Goal: Transaction & Acquisition: Purchase product/service

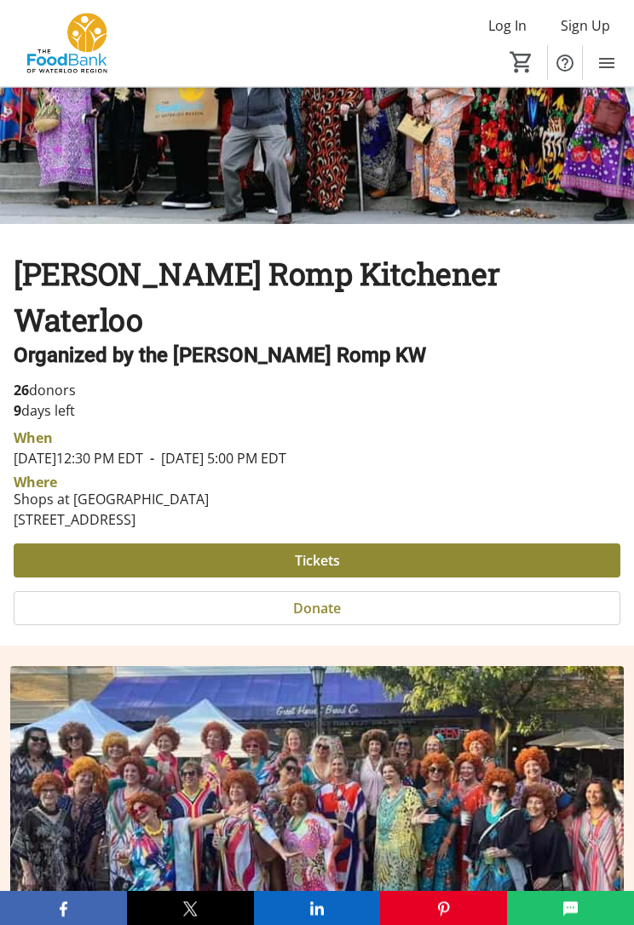
scroll to position [220, 0]
click at [348, 540] on span at bounding box center [317, 560] width 607 height 41
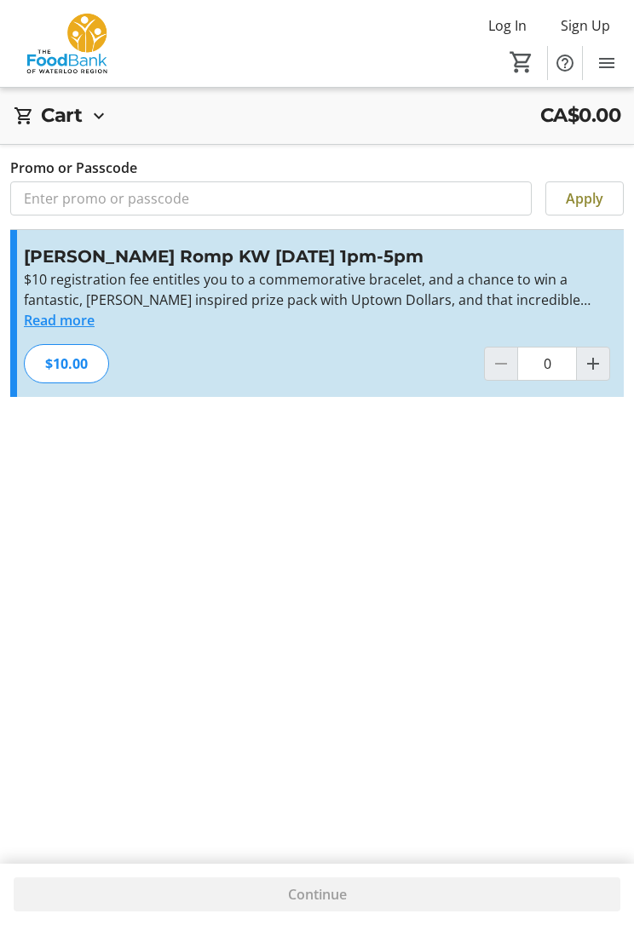
click at [596, 368] on mat-icon "Increment by one" at bounding box center [593, 364] width 20 height 20
type input "1"
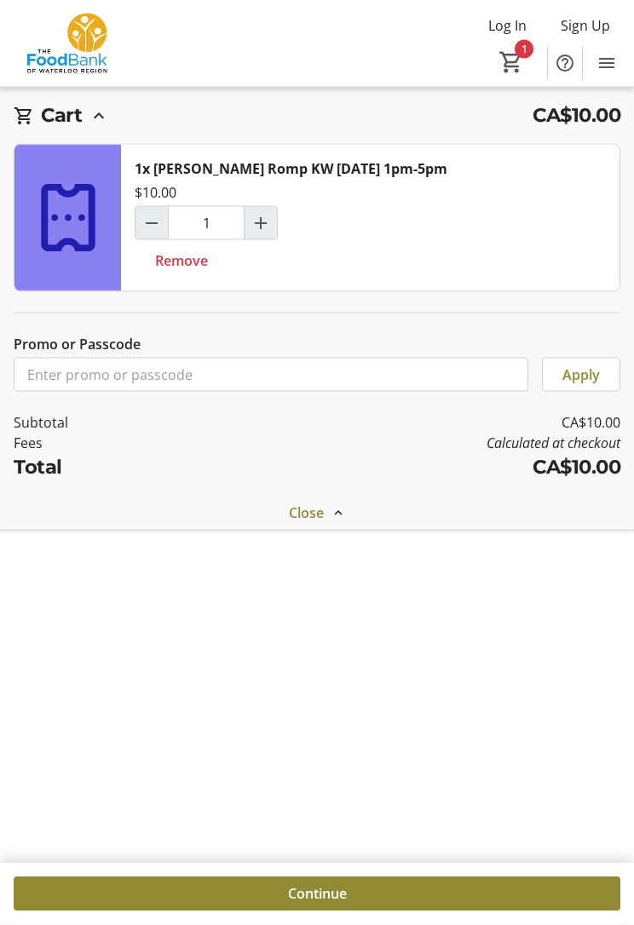
scroll to position [35, 0]
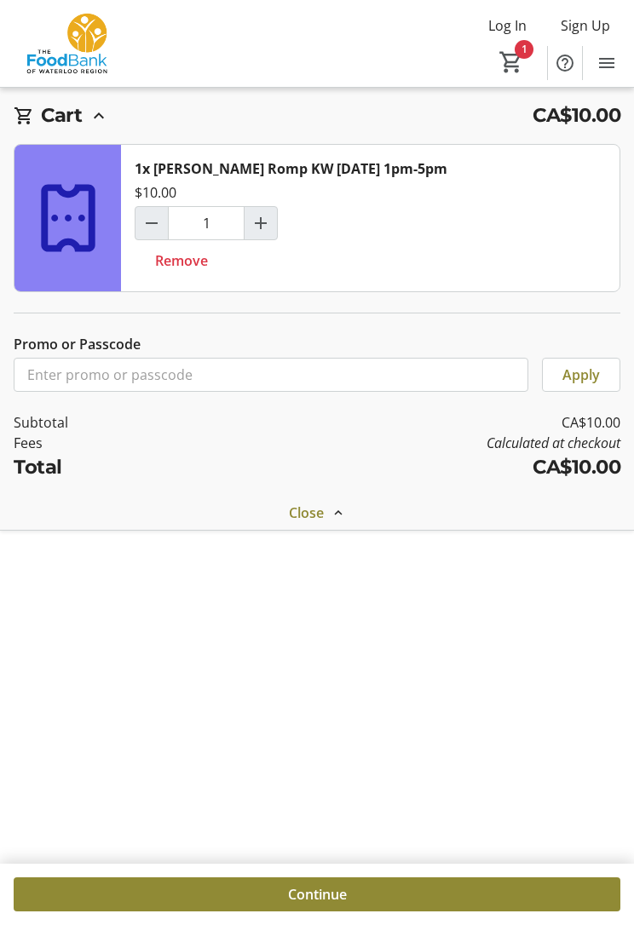
click at [375, 849] on span at bounding box center [317, 894] width 607 height 41
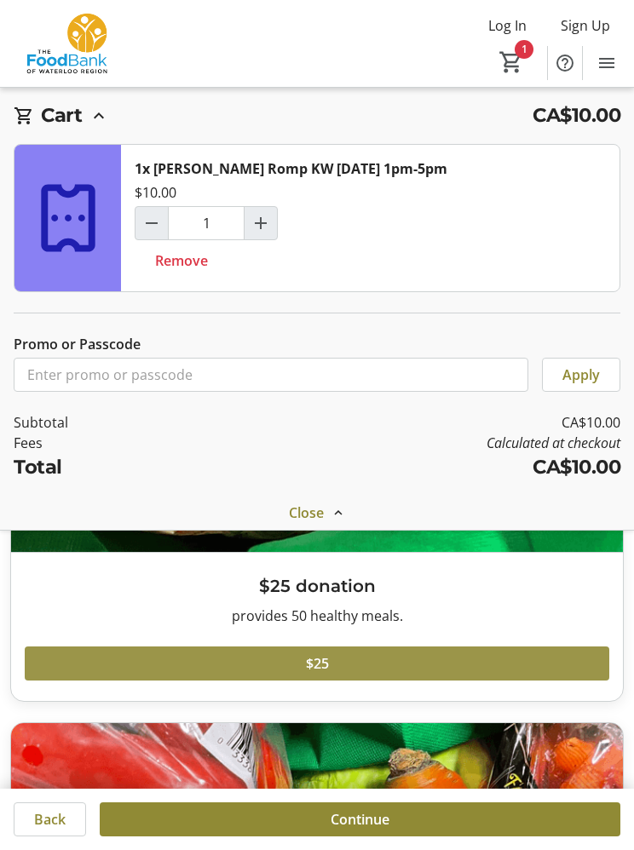
click at [348, 665] on span at bounding box center [317, 663] width 584 height 41
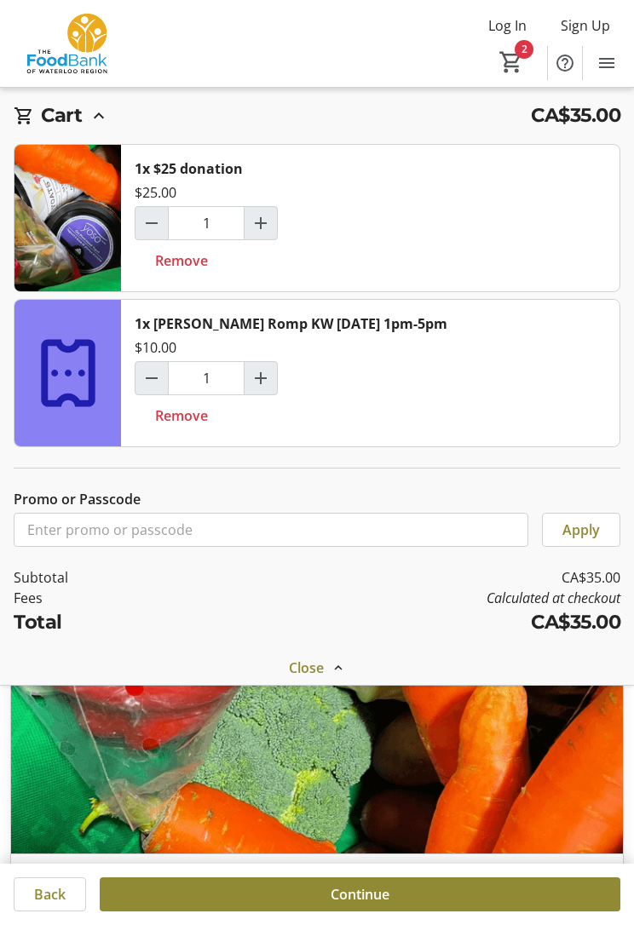
scroll to position [216, 0]
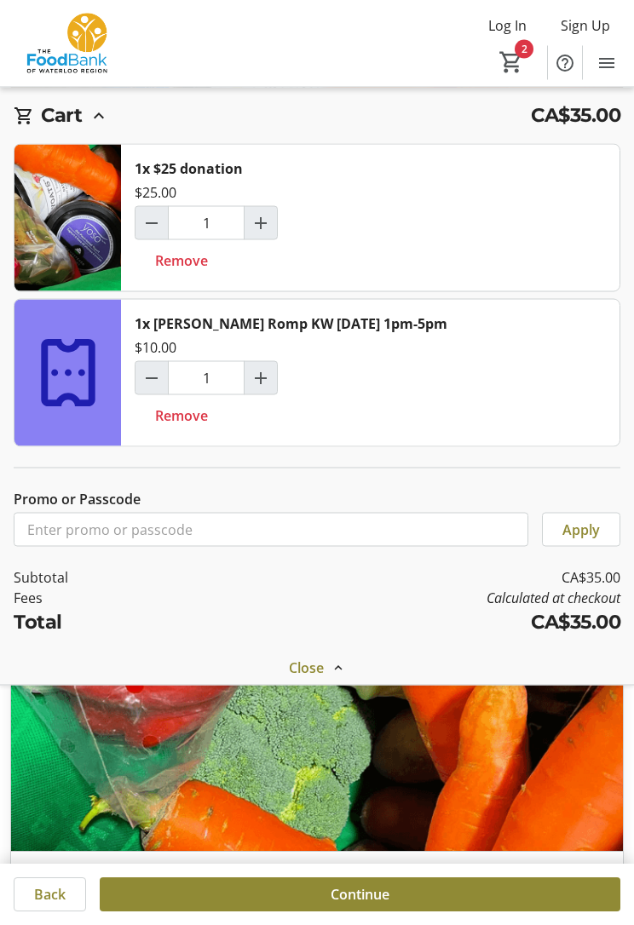
click at [420, 849] on span at bounding box center [360, 894] width 521 height 41
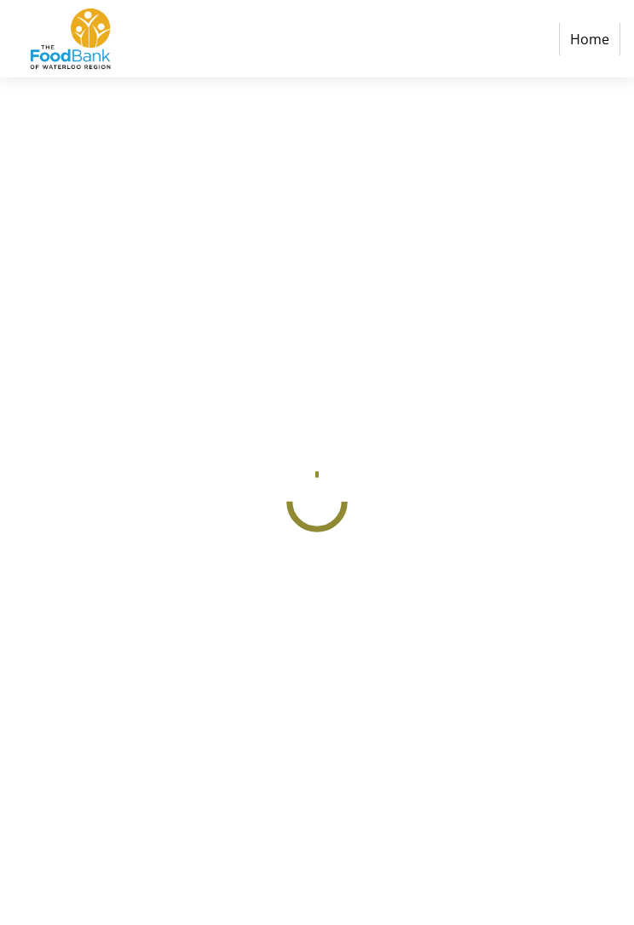
select select "CA"
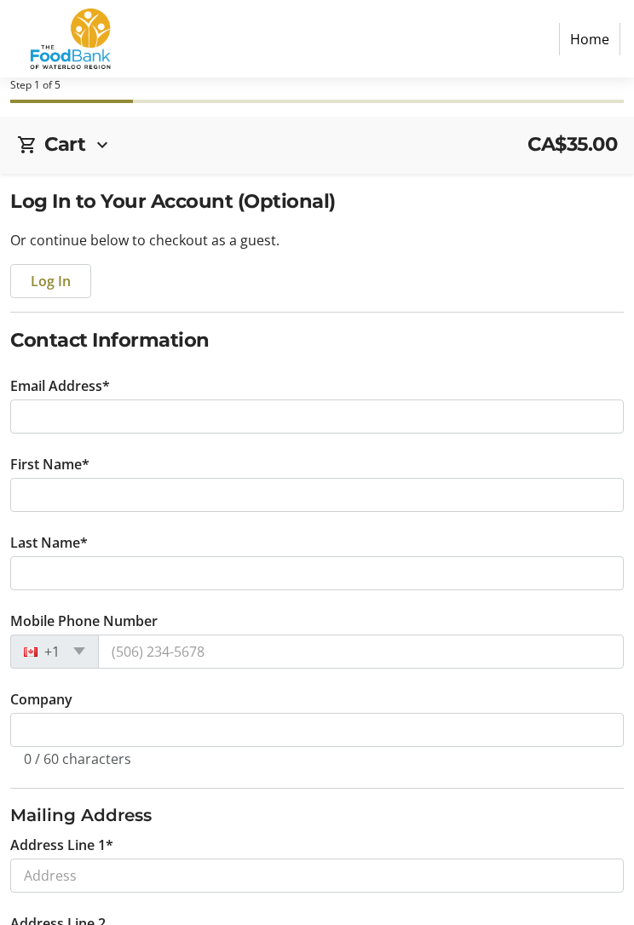
scroll to position [69, 0]
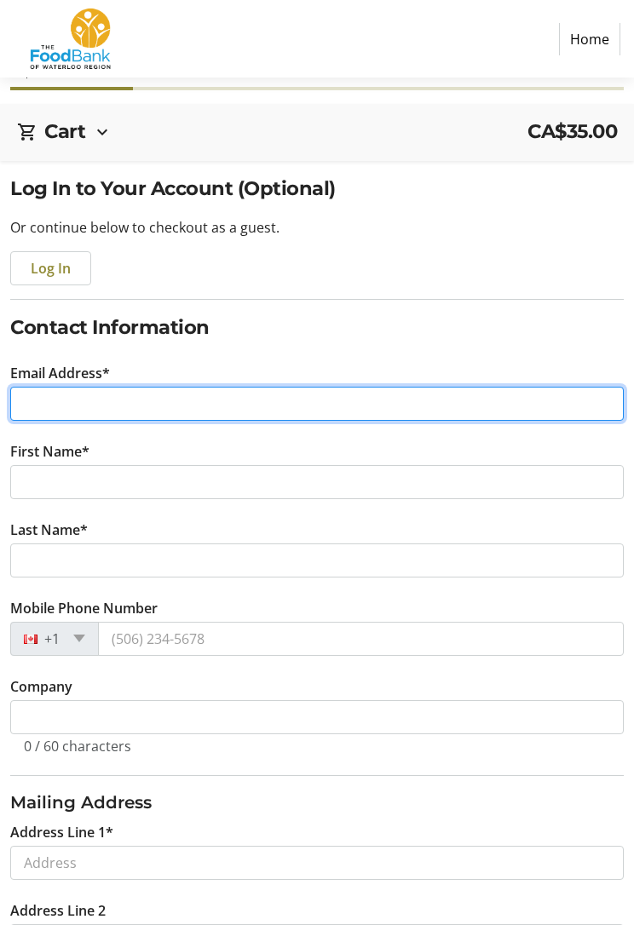
click at [137, 394] on input "Email Address*" at bounding box center [316, 404] width 613 height 34
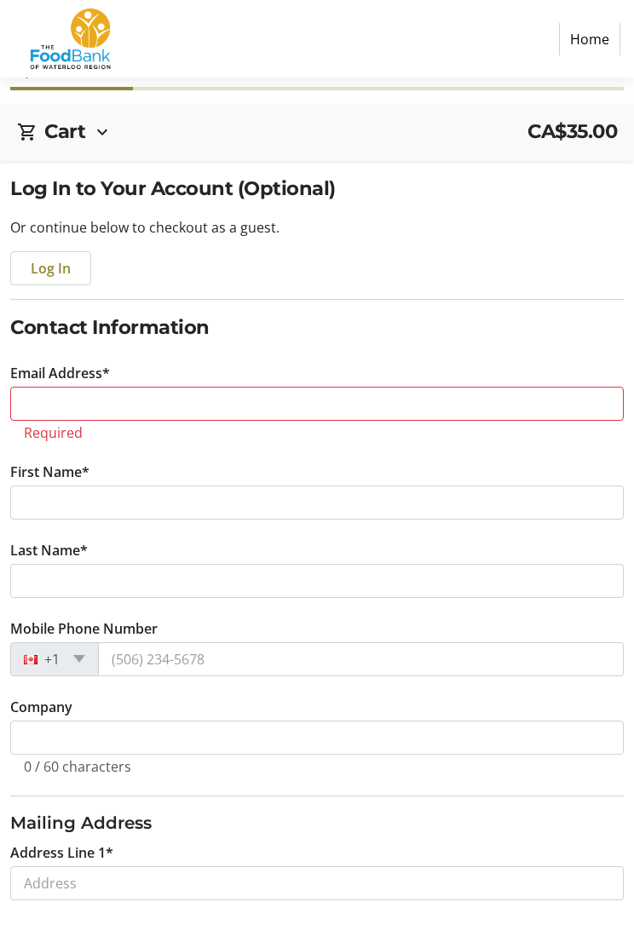
type input "[PERSON_NAME]"
type input "Drage"
type input "N1S"
type input "[GEOGRAPHIC_DATA]"
type input "[EMAIL_ADDRESS][PERSON_NAME][DOMAIN_NAME]"
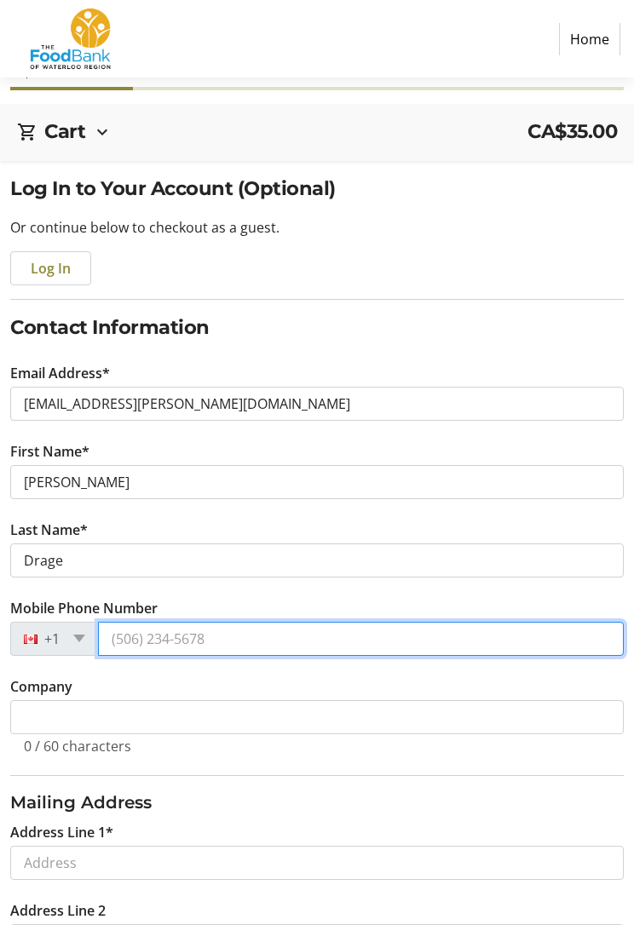
click at [187, 640] on input "Mobile Phone Number" at bounding box center [361, 639] width 526 height 34
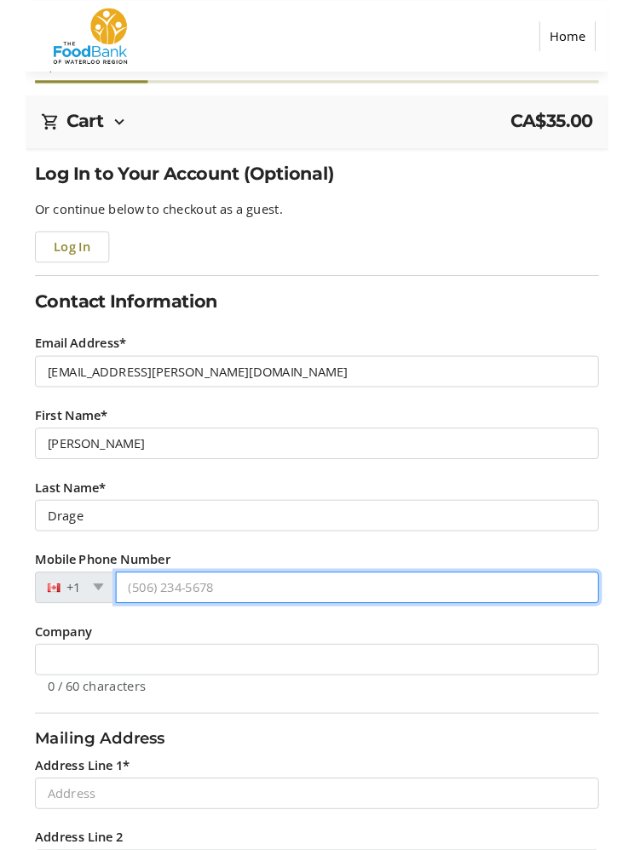
scroll to position [97, 0]
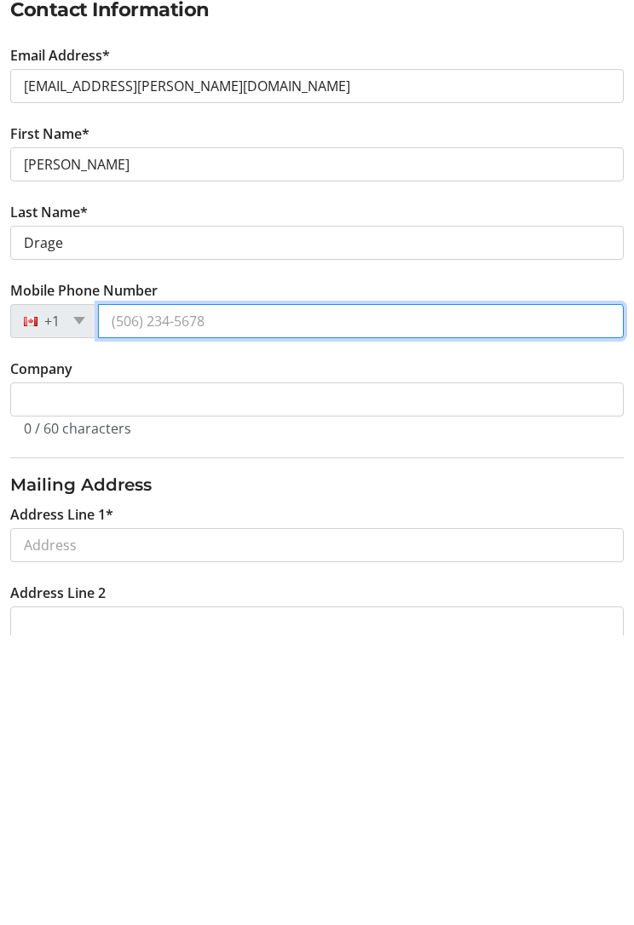
type input "[PHONE_NUMBER]"
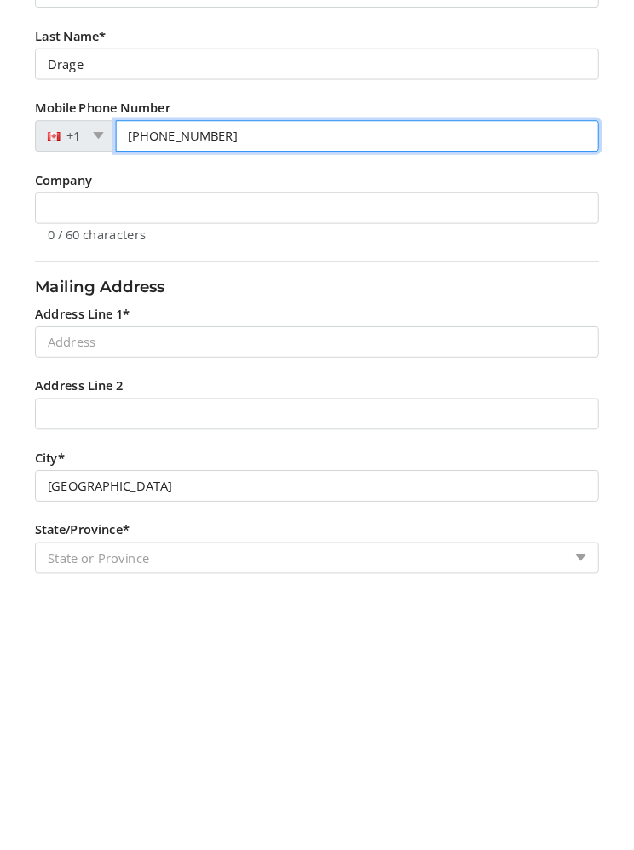
scroll to position [329, 0]
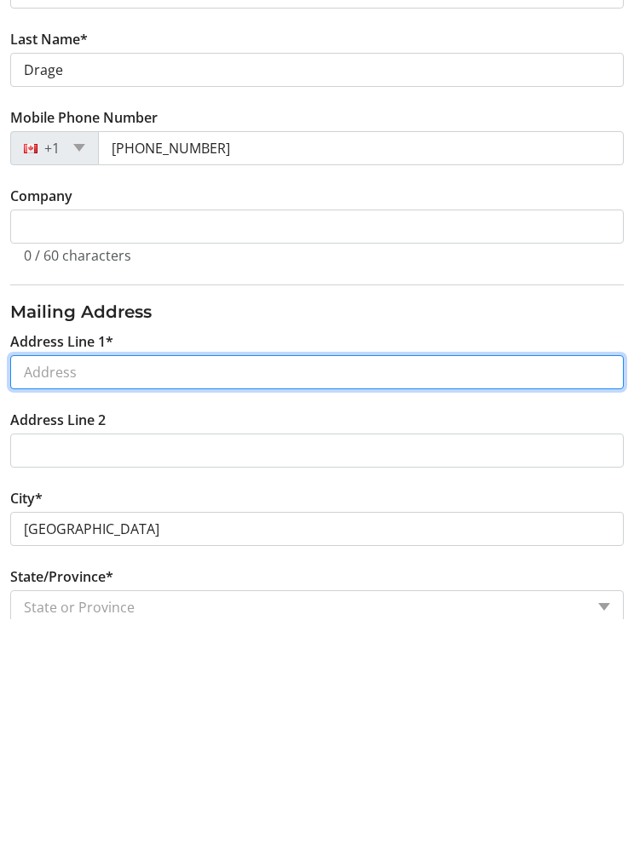
click at [132, 586] on input "Address Line 1*" at bounding box center [316, 603] width 613 height 34
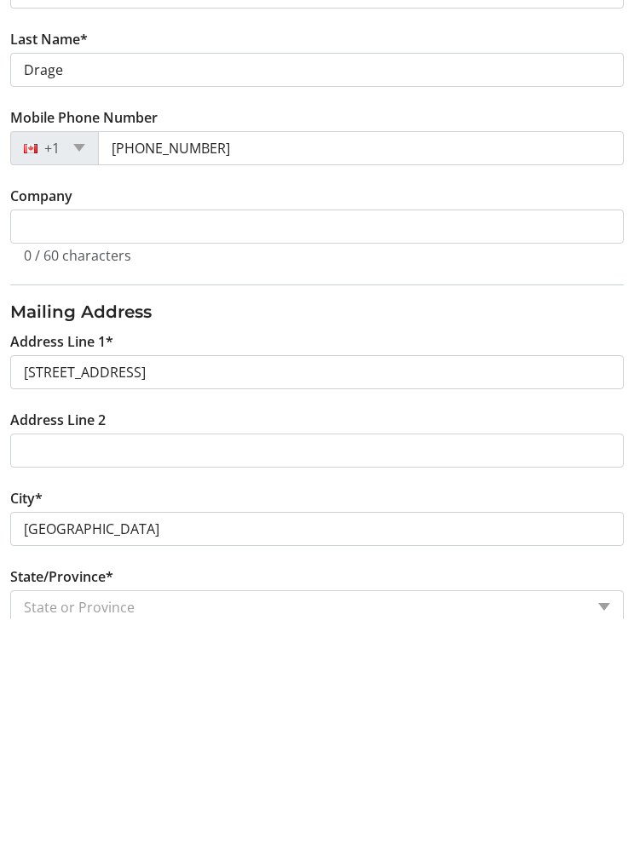
scroll to position [560, 0]
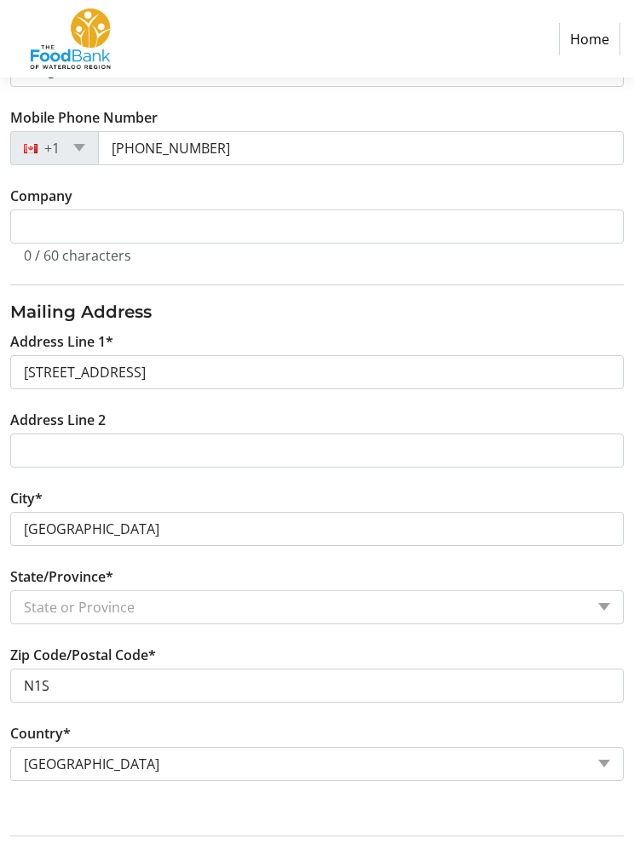
type input "[STREET_ADDRESS]"
select select "ON"
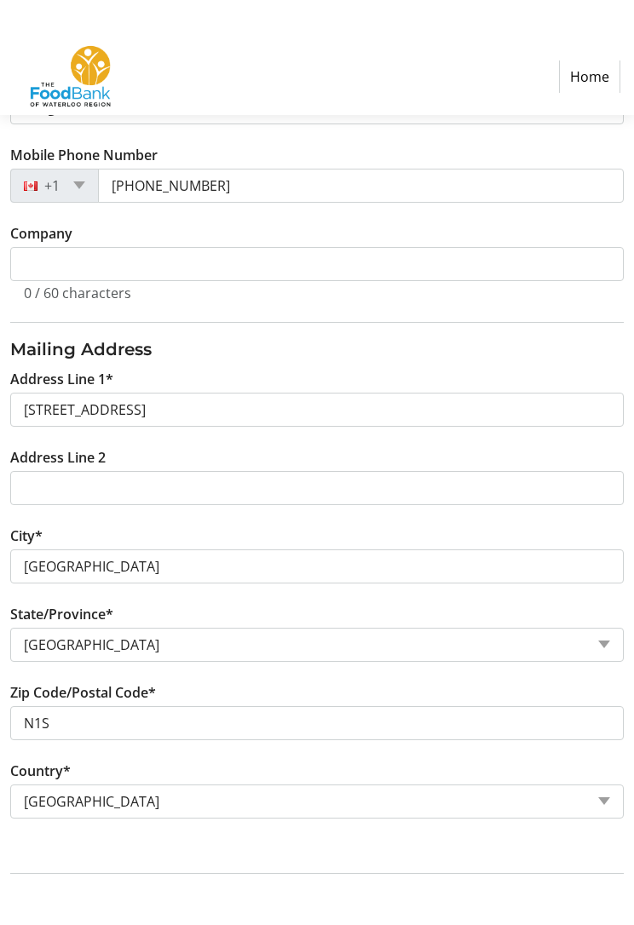
scroll to position [529, 0]
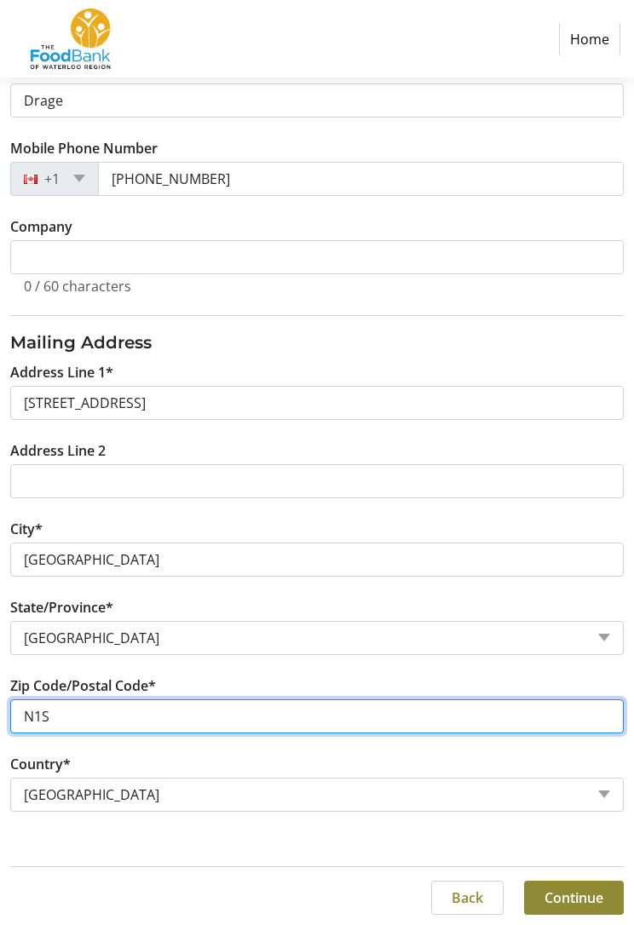
click at [115, 713] on input "N1S" at bounding box center [316, 716] width 613 height 34
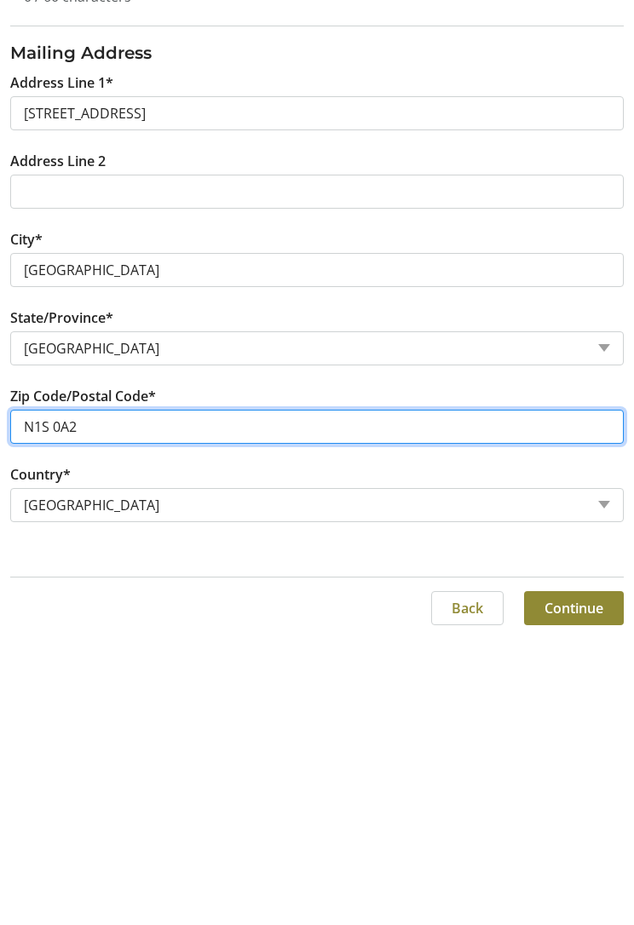
type input "N1S 0A2"
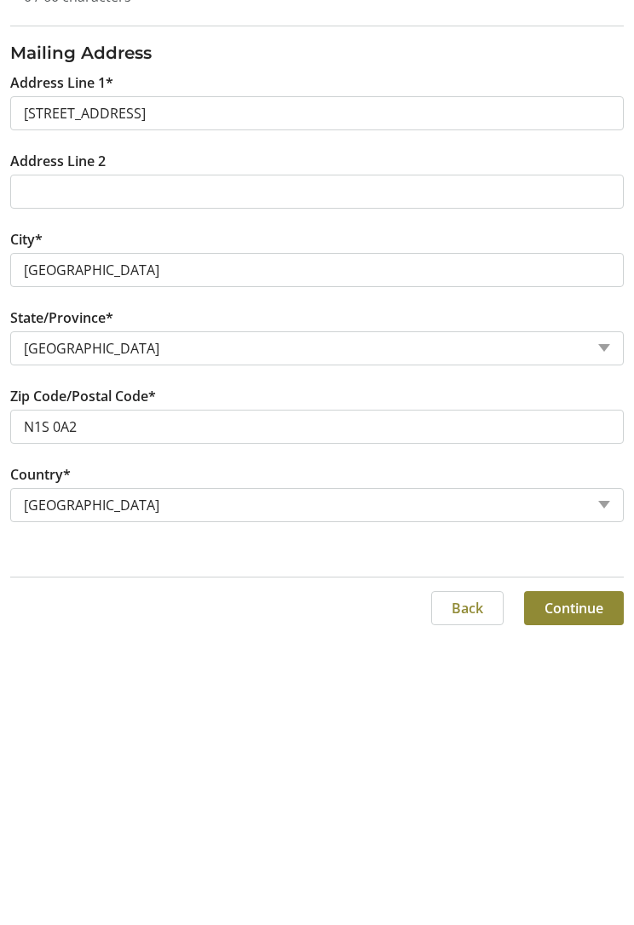
click at [579, 849] on span "Continue" at bounding box center [573, 898] width 59 height 20
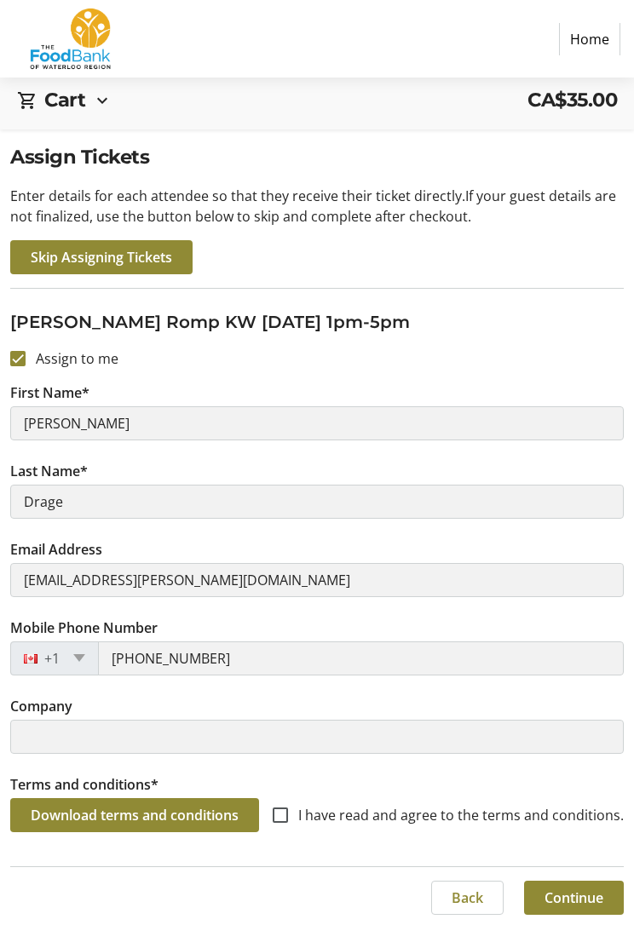
scroll to position [101, 0]
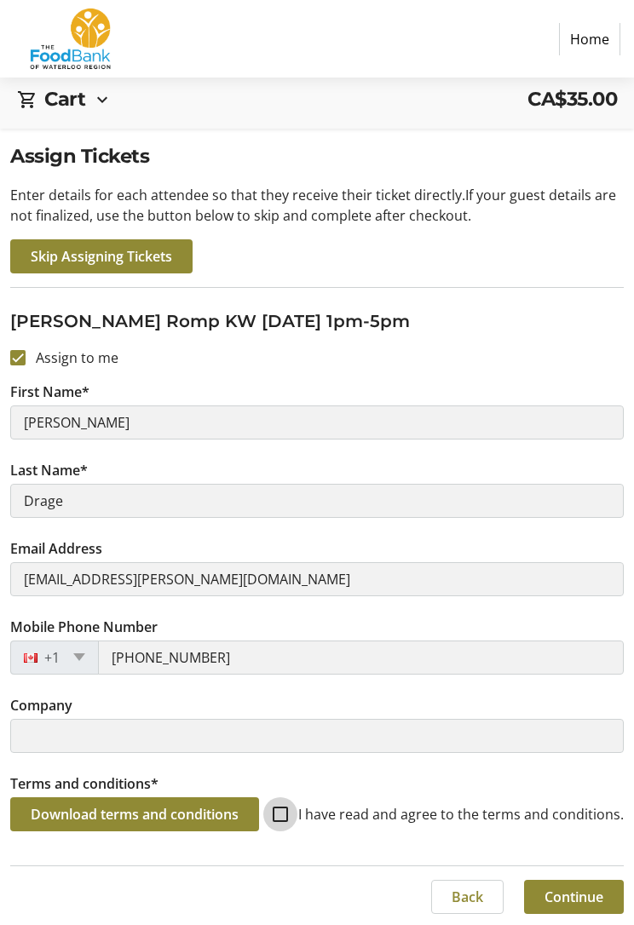
click at [279, 809] on input "I have read and agree to the terms and conditions." at bounding box center [280, 814] width 15 height 15
checkbox input "true"
click at [550, 849] on span at bounding box center [574, 897] width 100 height 41
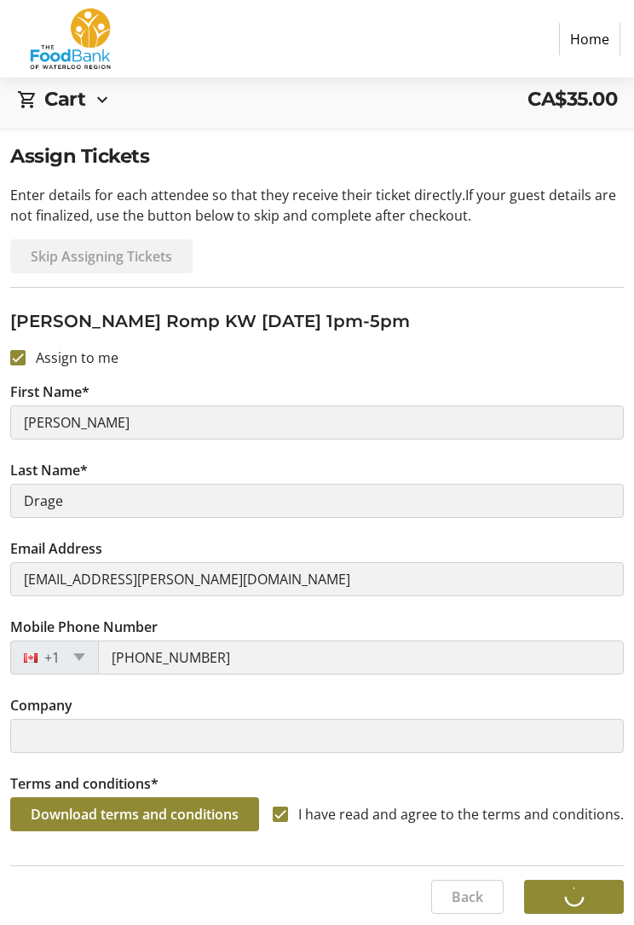
scroll to position [0, 0]
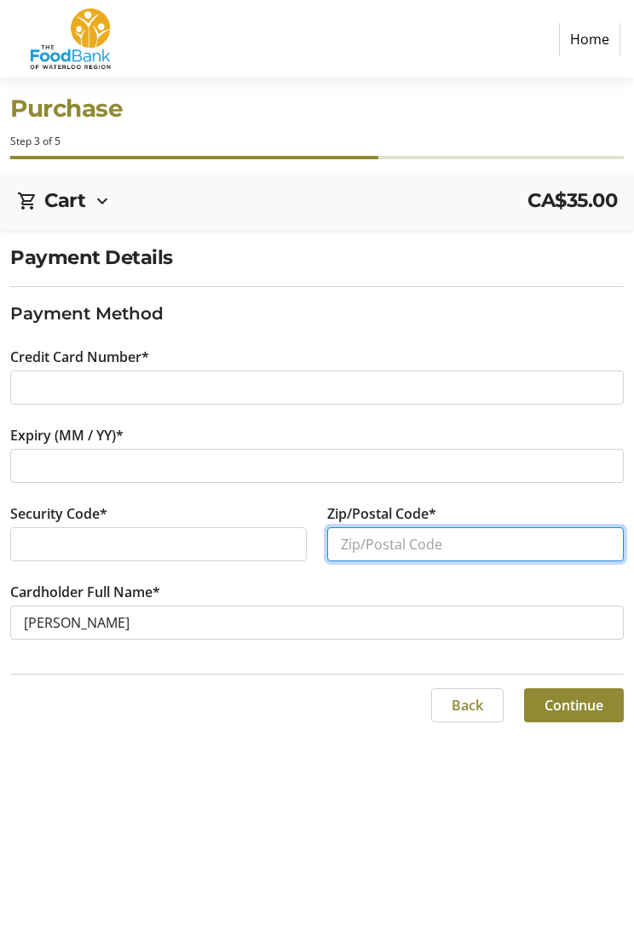
click at [407, 550] on input "Zip/Postal Code*" at bounding box center [475, 544] width 296 height 34
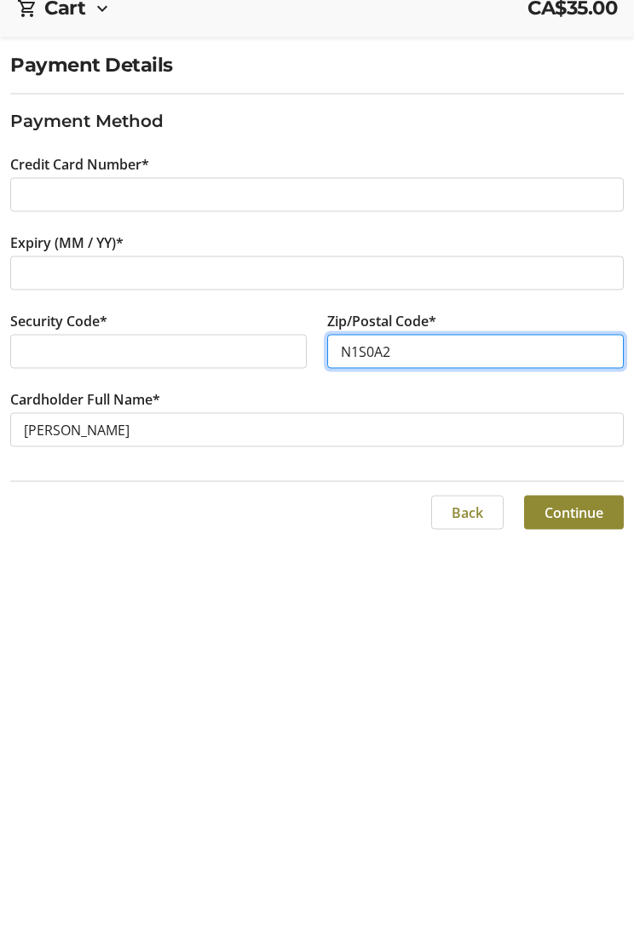
type input "N1S0A2"
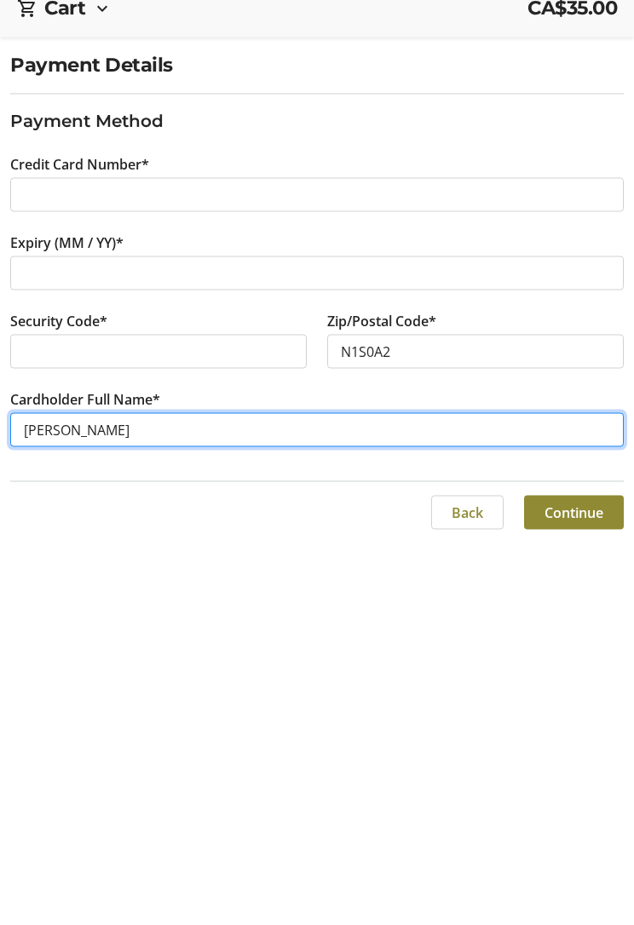
click at [70, 606] on input "[PERSON_NAME]" at bounding box center [316, 623] width 613 height 34
type input "[PERSON_NAME]"
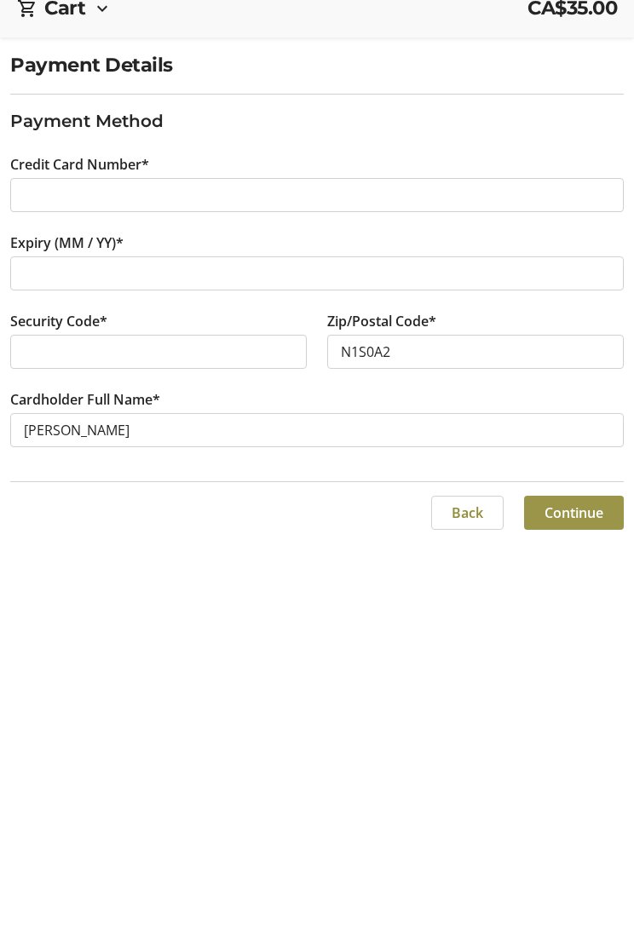
click at [572, 695] on span "Continue" at bounding box center [573, 705] width 59 height 20
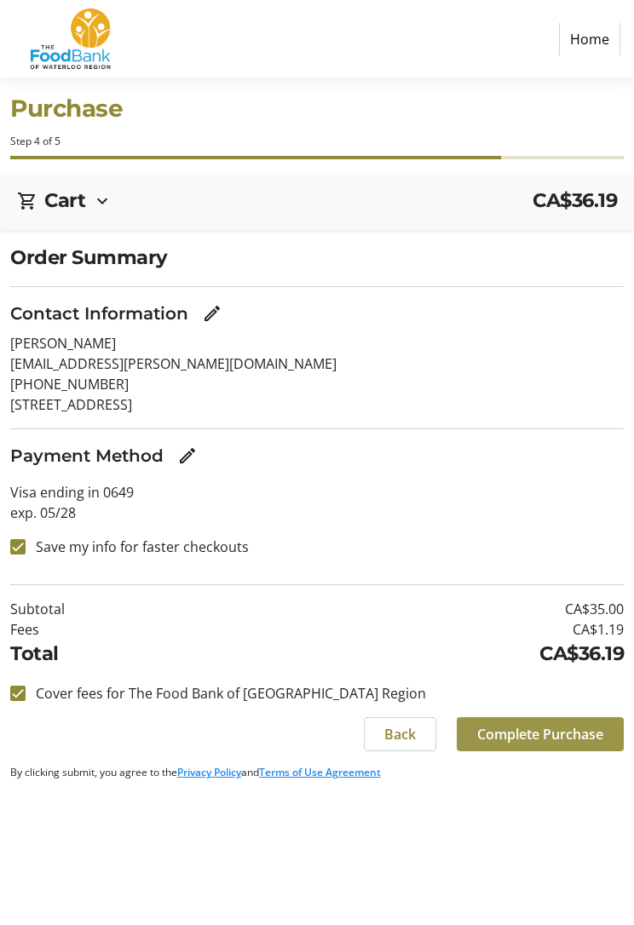
click at [548, 736] on span "Complete Purchase" at bounding box center [540, 734] width 126 height 20
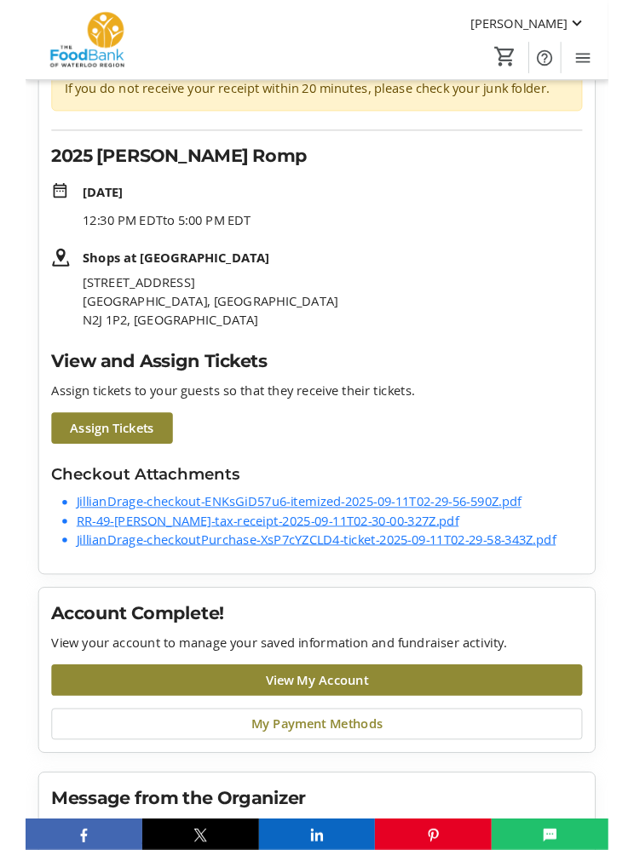
scroll to position [139, 0]
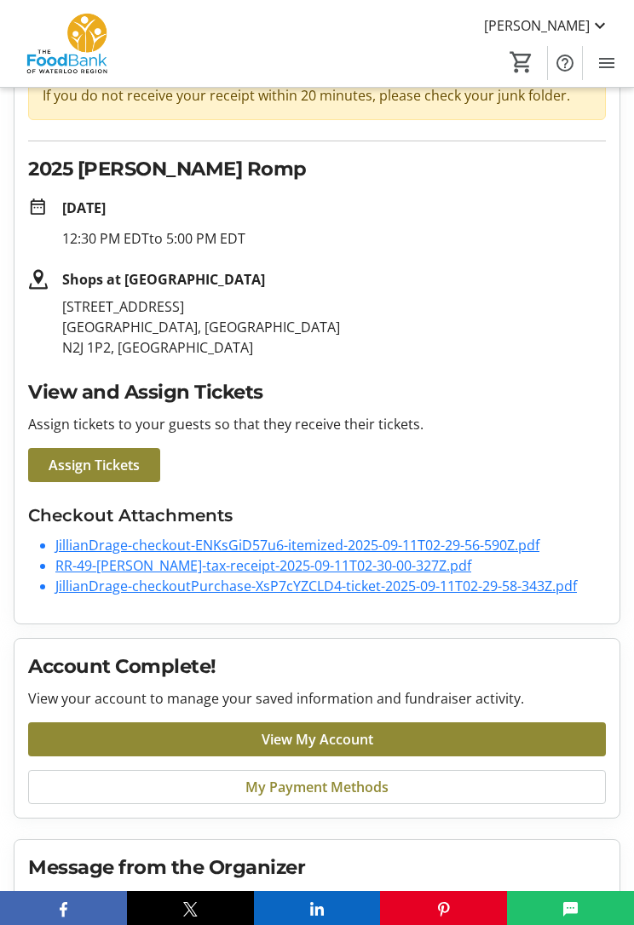
click at [400, 566] on link "RR-49-[PERSON_NAME]-tax-receipt-2025-09-11T02-30-00-327Z.pdf" at bounding box center [263, 565] width 416 height 19
